Goal: Check status: Check status

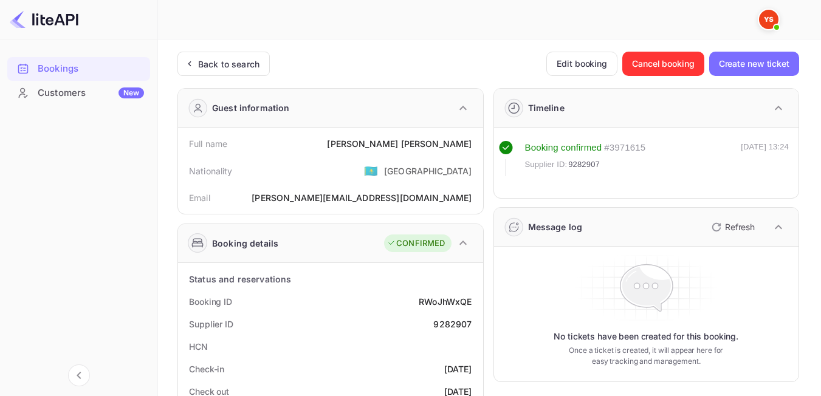
click at [232, 65] on div "Back to search" at bounding box center [228, 64] width 61 height 13
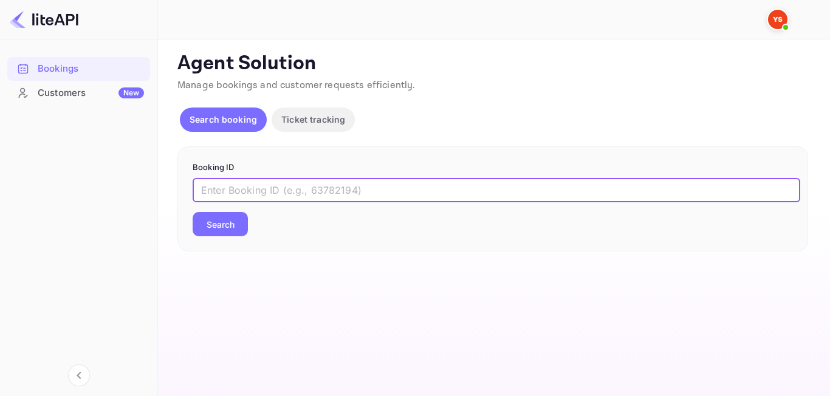
paste input "8568140"
type input "8568140"
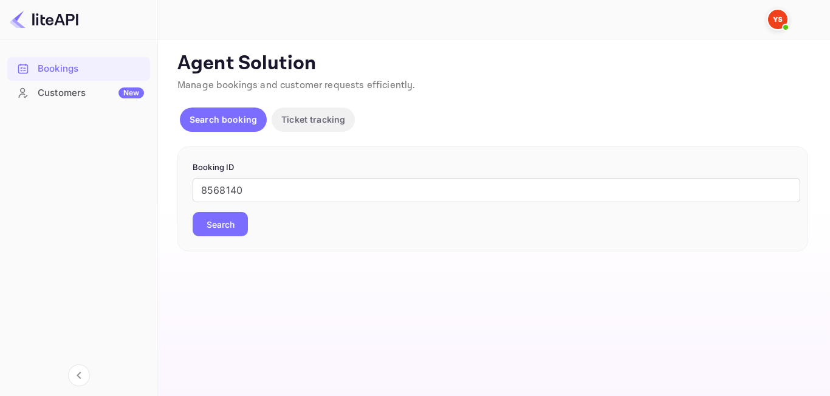
click at [238, 224] on button "Search" at bounding box center [220, 224] width 55 height 24
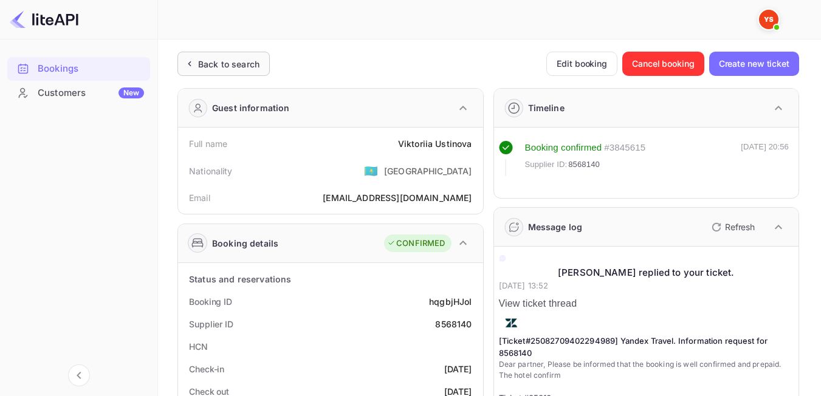
click at [254, 56] on div "Back to search" at bounding box center [224, 64] width 92 height 24
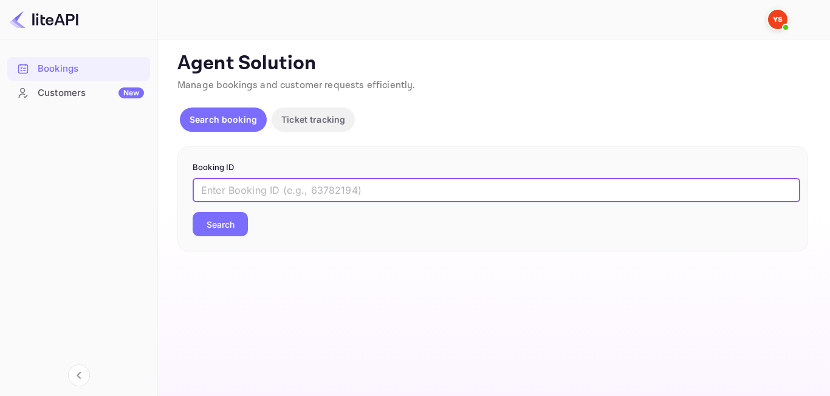
paste input "6972412"
type input "6972412"
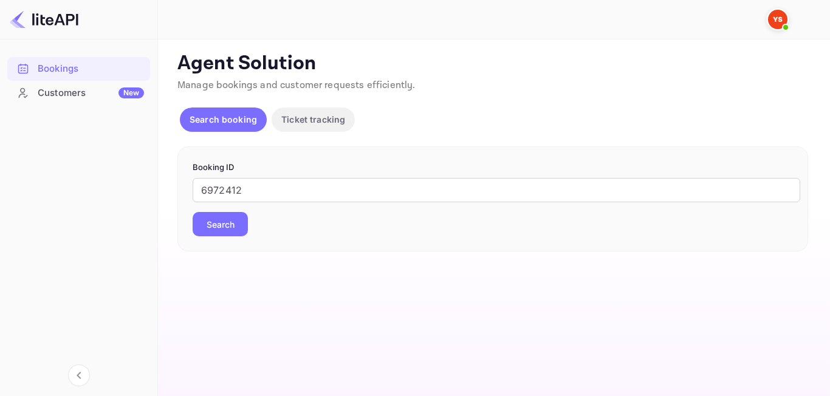
click at [235, 233] on button "Search" at bounding box center [220, 224] width 55 height 24
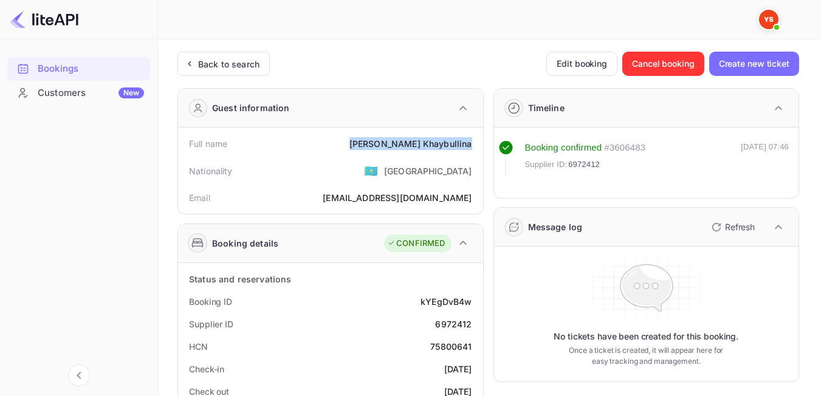
drag, startPoint x: 397, startPoint y: 144, endPoint x: 474, endPoint y: 143, distance: 76.6
click at [474, 143] on div "Full name [PERSON_NAME]" at bounding box center [330, 144] width 295 height 22
click at [399, 164] on div "Nationality 🇰🇿 [DEMOGRAPHIC_DATA]" at bounding box center [330, 171] width 295 height 32
click at [236, 59] on div "Back to search" at bounding box center [228, 64] width 61 height 13
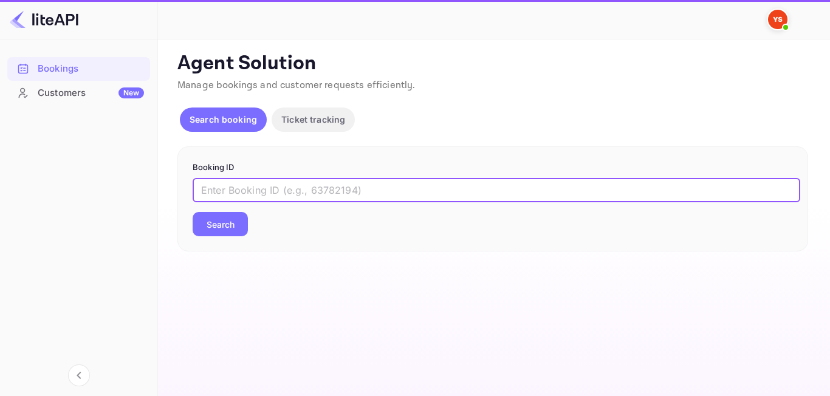
paste input "8945814"
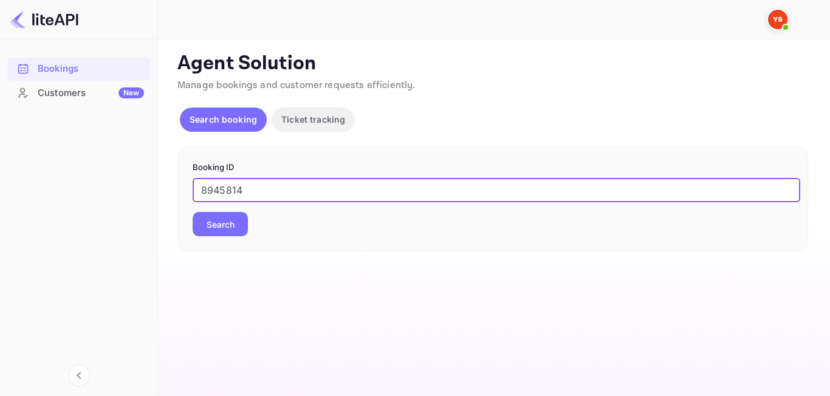
type input "8945814"
click at [221, 215] on button "Search" at bounding box center [220, 224] width 55 height 24
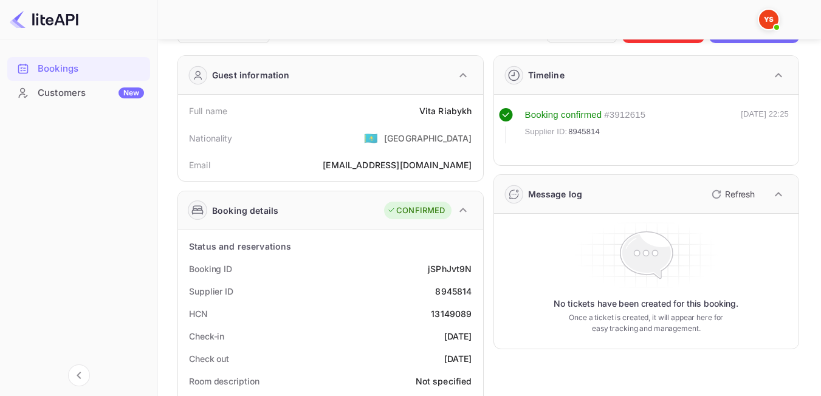
scroll to position [61, 0]
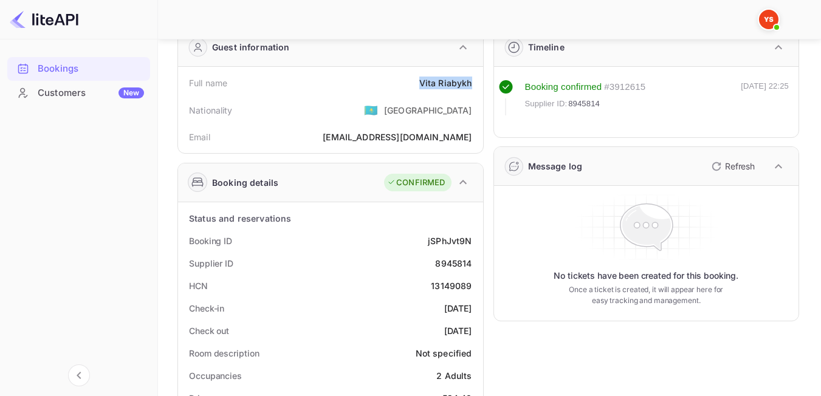
drag, startPoint x: 419, startPoint y: 80, endPoint x: 473, endPoint y: 85, distance: 53.8
click at [473, 85] on div "Full name [PERSON_NAME]" at bounding box center [330, 83] width 295 height 22
click at [399, 238] on div "Booking ID jSPhJvt9N" at bounding box center [330, 241] width 295 height 22
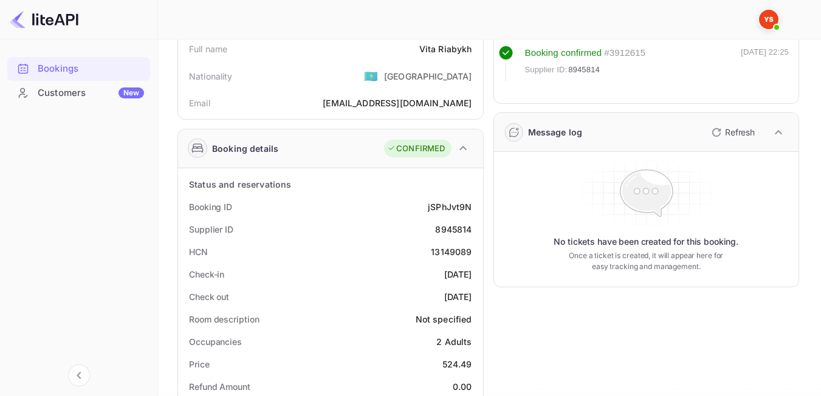
scroll to position [0, 0]
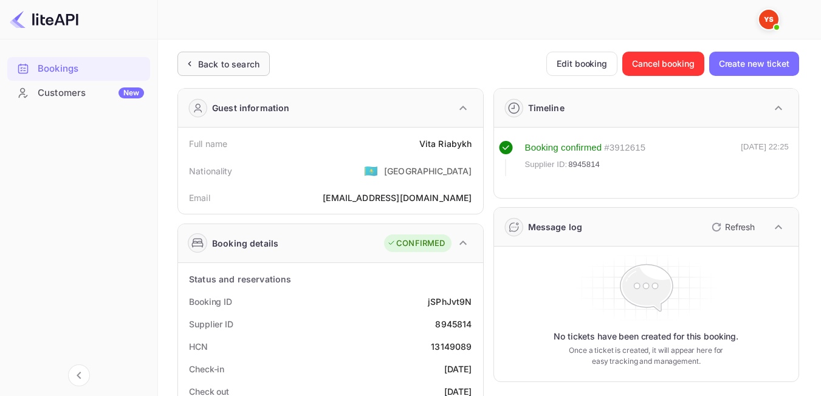
click at [243, 63] on div "Back to search" at bounding box center [228, 64] width 61 height 13
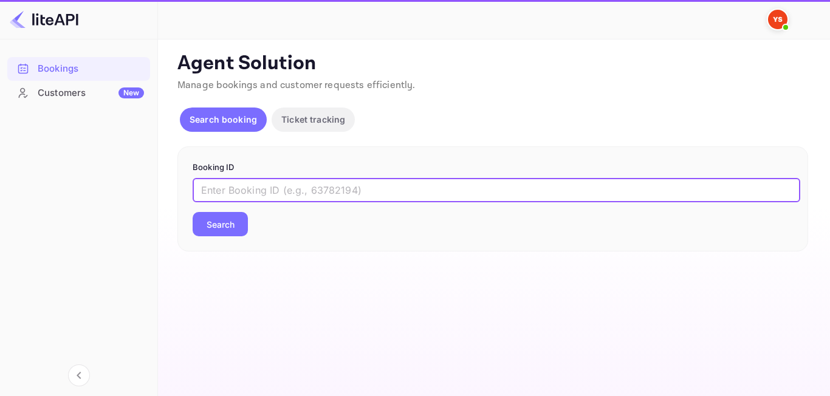
paste input "8337569"
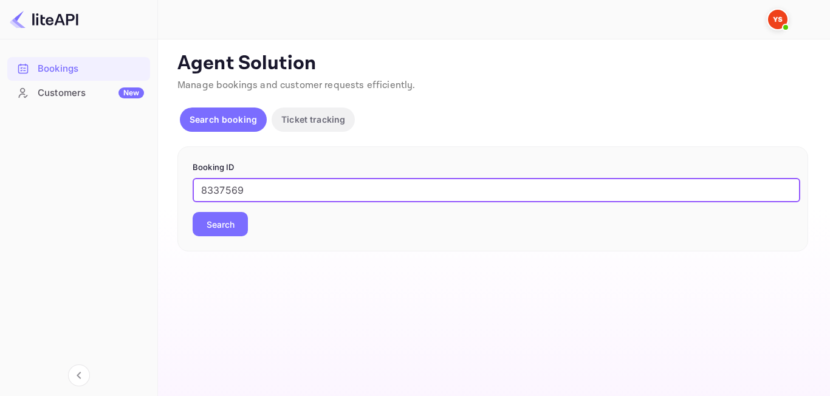
click at [222, 222] on button "Search" at bounding box center [220, 224] width 55 height 24
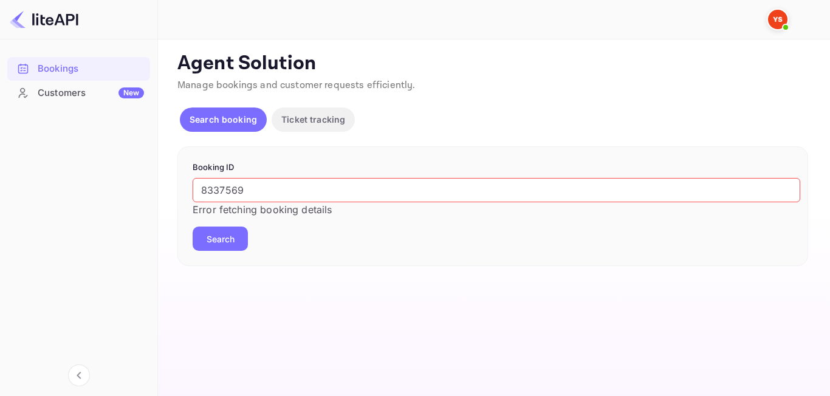
click at [206, 195] on input "8337569" at bounding box center [497, 190] width 608 height 24
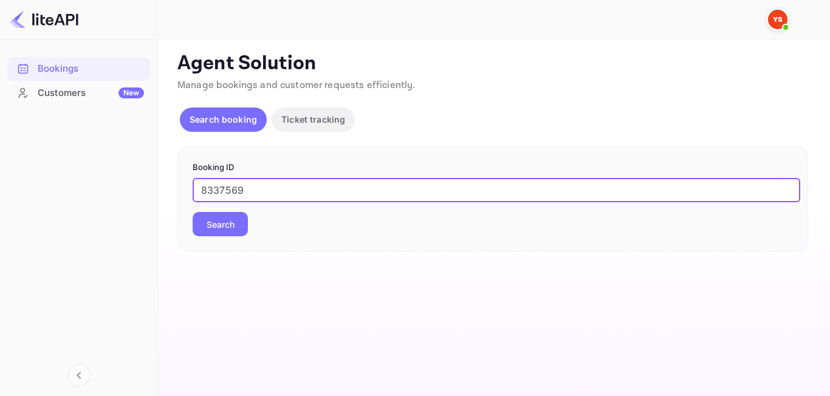
type input "8337569"
click at [226, 239] on div "Booking ID 8337569 ​ Search" at bounding box center [493, 200] width 631 height 106
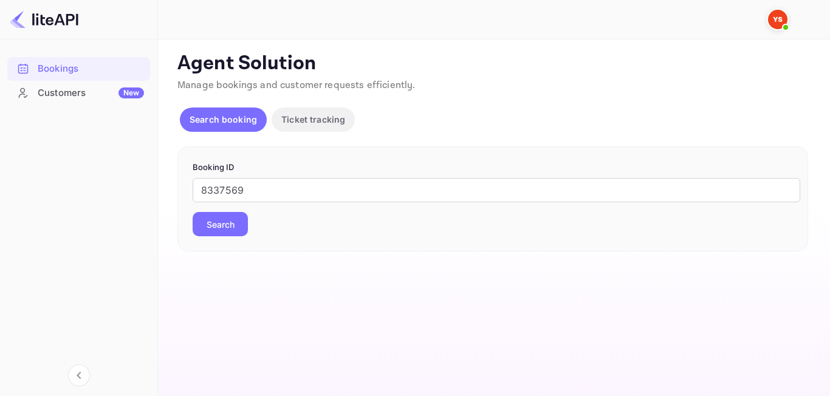
click at [226, 224] on button "Search" at bounding box center [220, 224] width 55 height 24
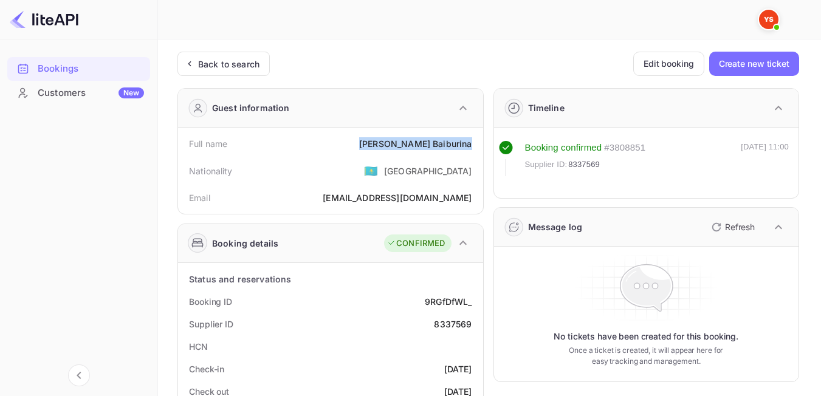
drag, startPoint x: 409, startPoint y: 138, endPoint x: 481, endPoint y: 140, distance: 73.0
click at [481, 140] on div "Full name [PERSON_NAME] Nationality 🇰🇿 [DEMOGRAPHIC_DATA] Email [EMAIL_ADDRESS]…" at bounding box center [330, 171] width 305 height 86
click at [369, 178] on div "Nationality 🇰🇿 [DEMOGRAPHIC_DATA]" at bounding box center [330, 171] width 295 height 32
click at [227, 72] on div "Back to search" at bounding box center [224, 64] width 92 height 24
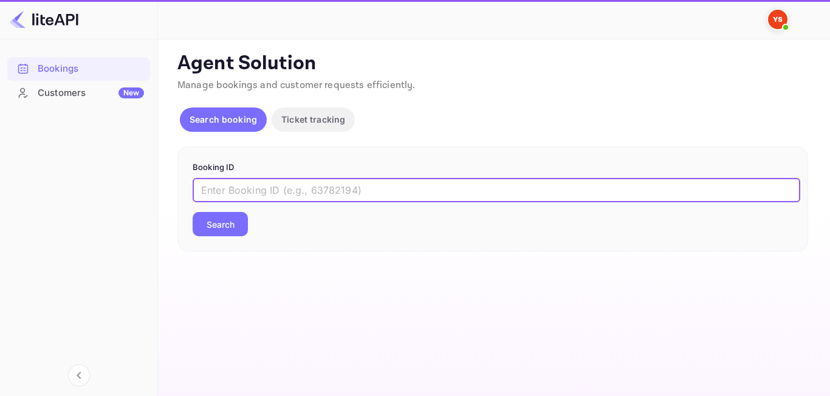
paste input "9082408"
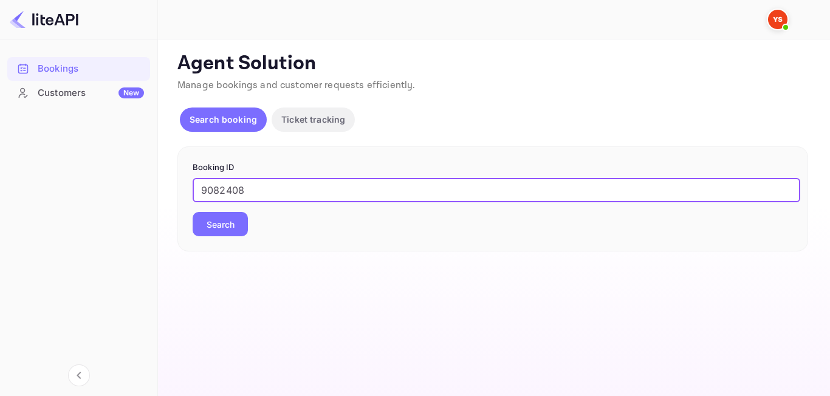
type input "9082408"
click at [216, 221] on button "Search" at bounding box center [220, 224] width 55 height 24
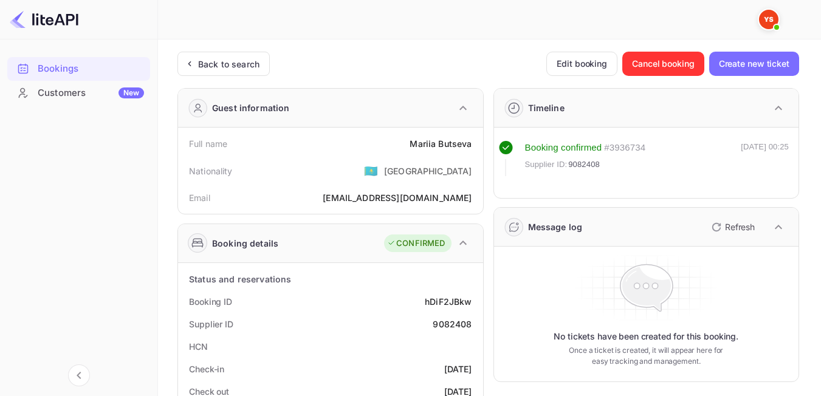
scroll to position [61, 0]
